Goal: Check status

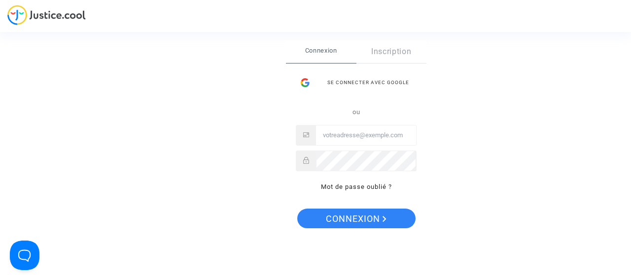
click at [359, 136] on input "Email" at bounding box center [366, 136] width 100 height 20
type input "benoittaillardat@hotmail.com"
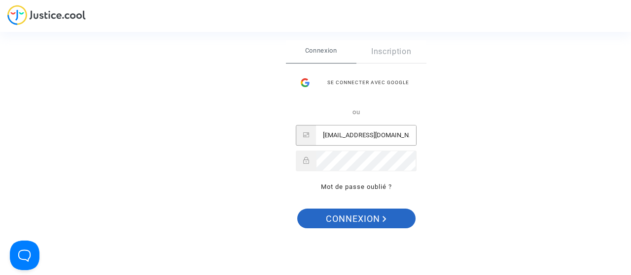
click at [353, 218] on span "Connexion" at bounding box center [356, 219] width 61 height 21
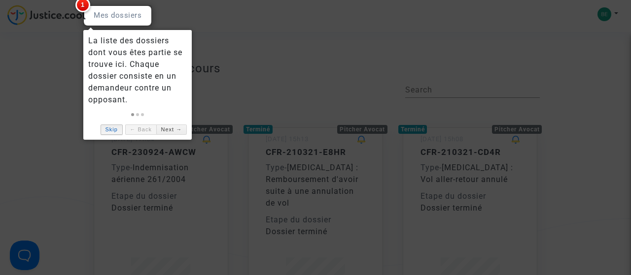
click at [118, 128] on link "Skip" at bounding box center [112, 130] width 22 height 10
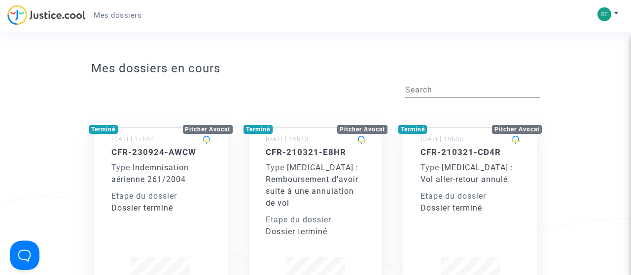
click at [153, 143] on small "[DATE] 17h54" at bounding box center [132, 139] width 43 height 7
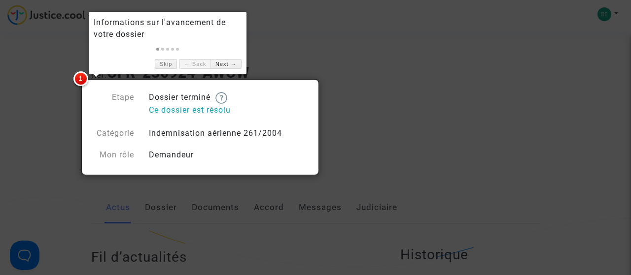
click at [341, 141] on div at bounding box center [315, 137] width 631 height 275
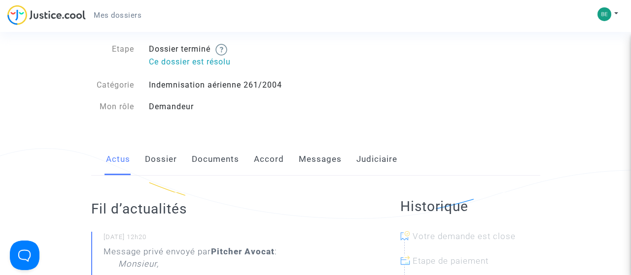
scroll to position [102, 0]
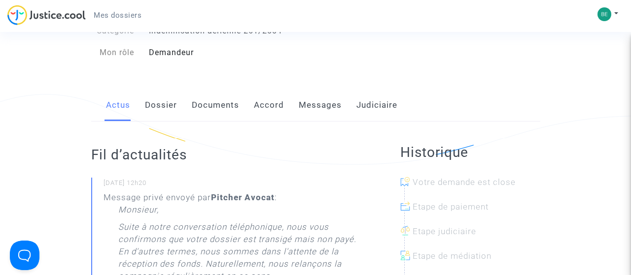
click at [203, 103] on link "Documents" at bounding box center [215, 105] width 47 height 33
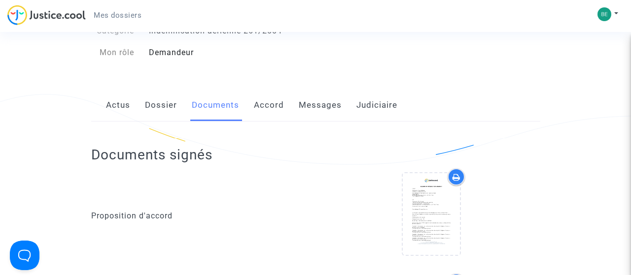
scroll to position [914, 0]
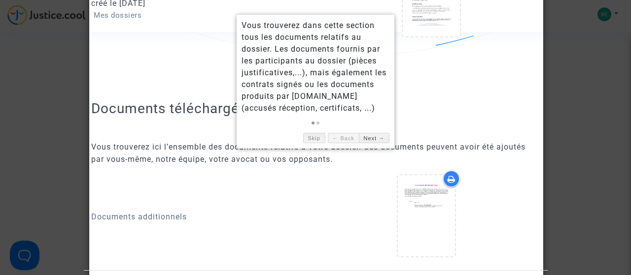
click at [317, 134] on link "Skip" at bounding box center [314, 138] width 22 height 10
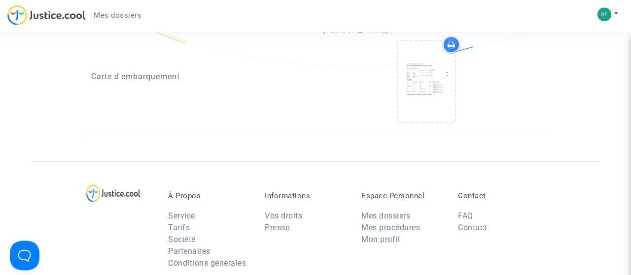
scroll to position [1580, 0]
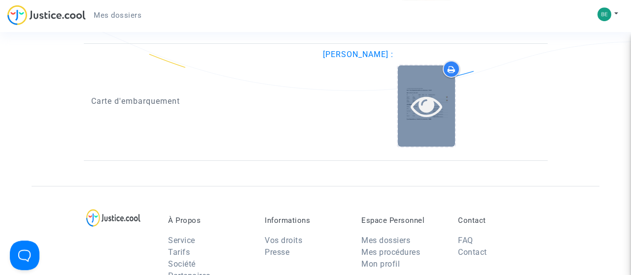
click at [425, 109] on icon at bounding box center [426, 106] width 32 height 32
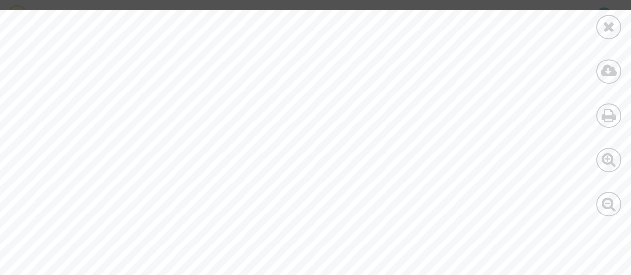
scroll to position [286, 0]
